Goal: Check status: Check status

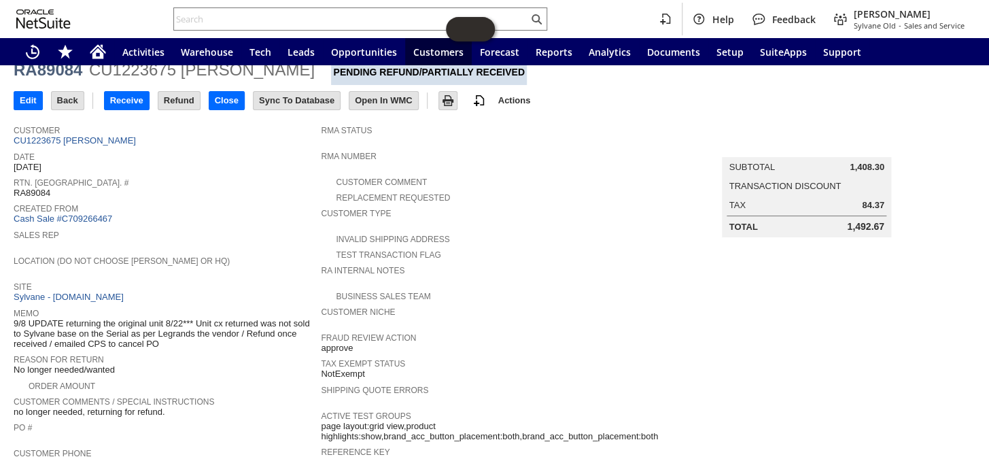
scroll to position [42, 0]
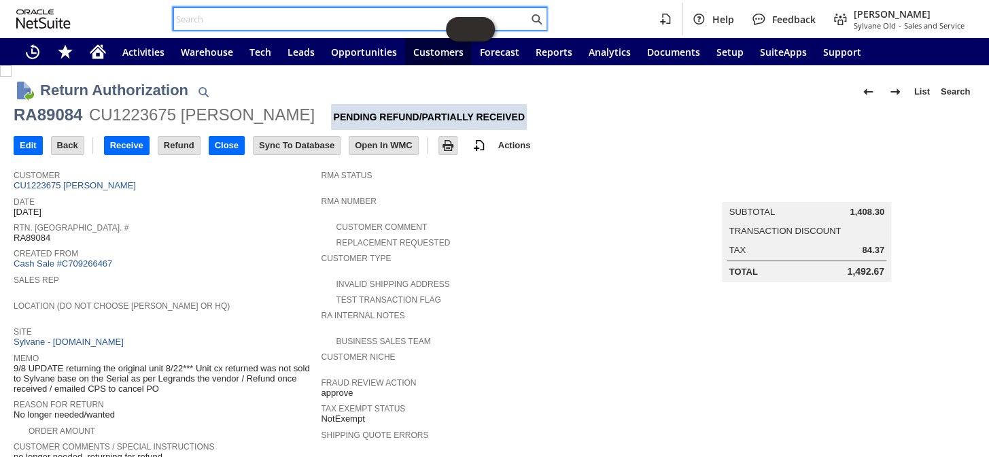
click at [251, 19] on input "text" at bounding box center [351, 19] width 354 height 16
paste input "RA89084"
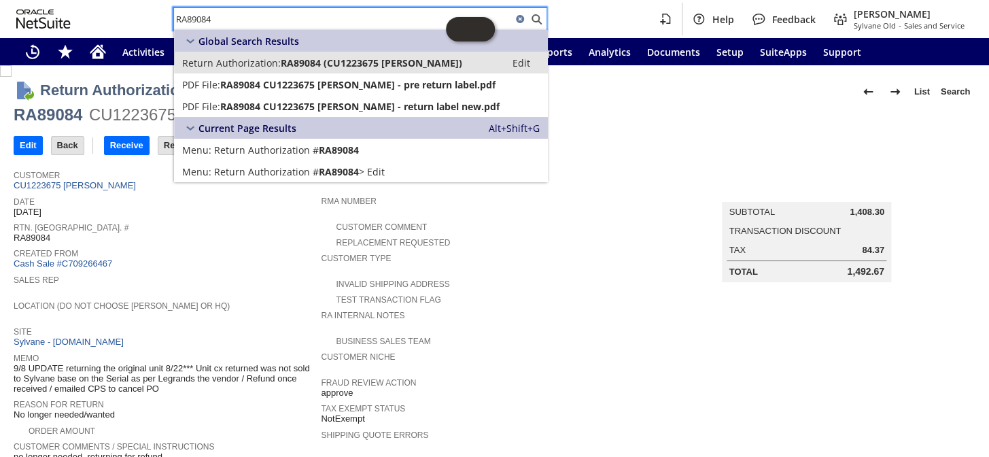
type input "RA89084"
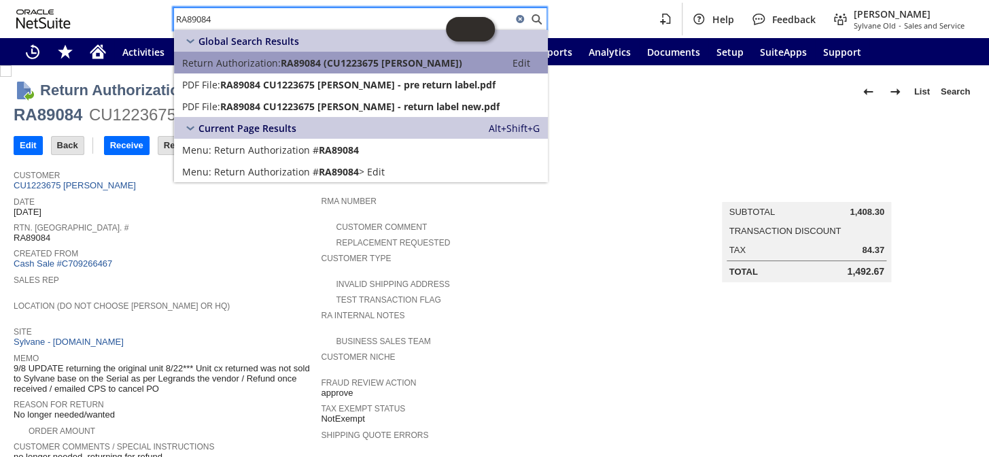
click at [313, 67] on span "RA89084 (CU1223675 [PERSON_NAME])" at bounding box center [371, 62] width 181 height 13
